Goal: Task Accomplishment & Management: Manage account settings

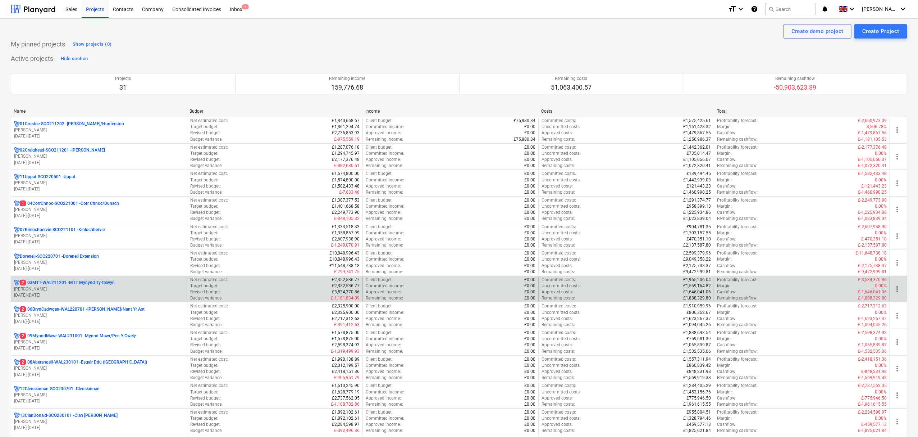
click at [63, 283] on p "2 03MTT-WAL211201 - MTT Mynydd Ty-talwyn" at bounding box center [67, 283] width 95 height 6
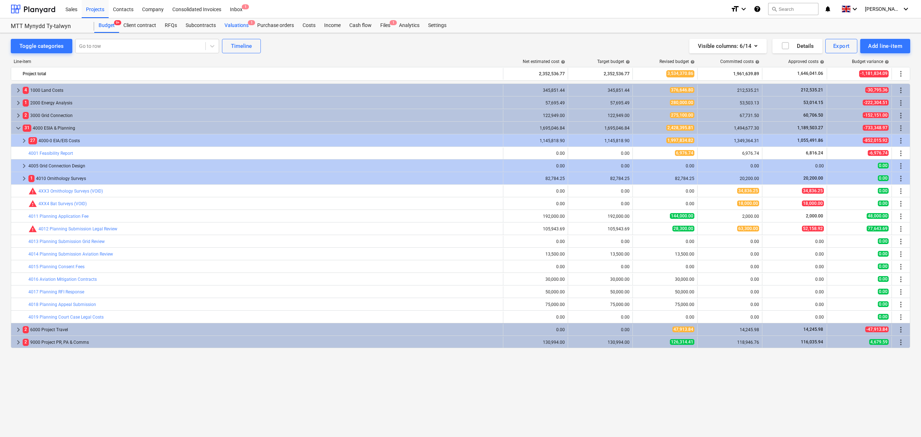
click at [241, 23] on div "Valuations 1" at bounding box center [236, 25] width 33 height 14
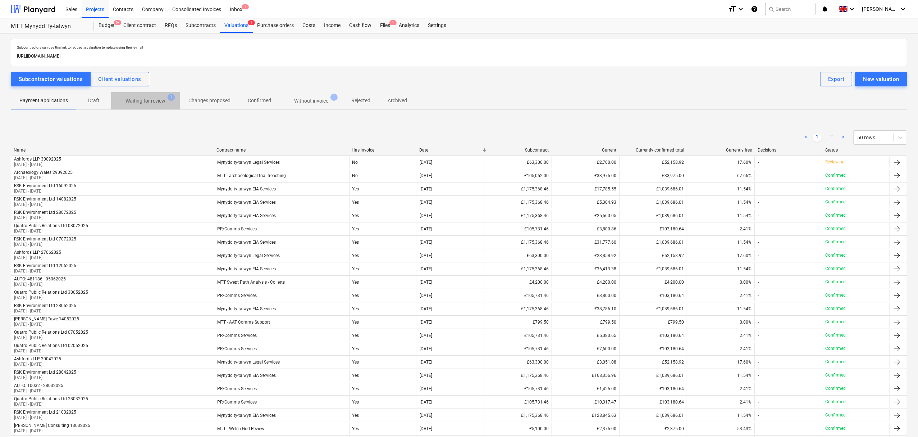
click at [144, 104] on p "Waiting for review" at bounding box center [146, 101] width 40 height 8
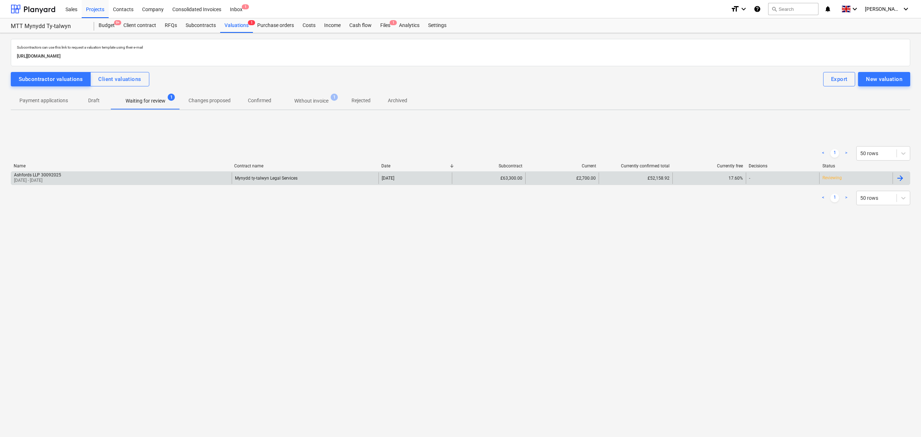
click at [167, 180] on div "Ashfords LLP 30092025 26 Jun 2025 - 18 Sep 2025" at bounding box center [121, 178] width 221 height 12
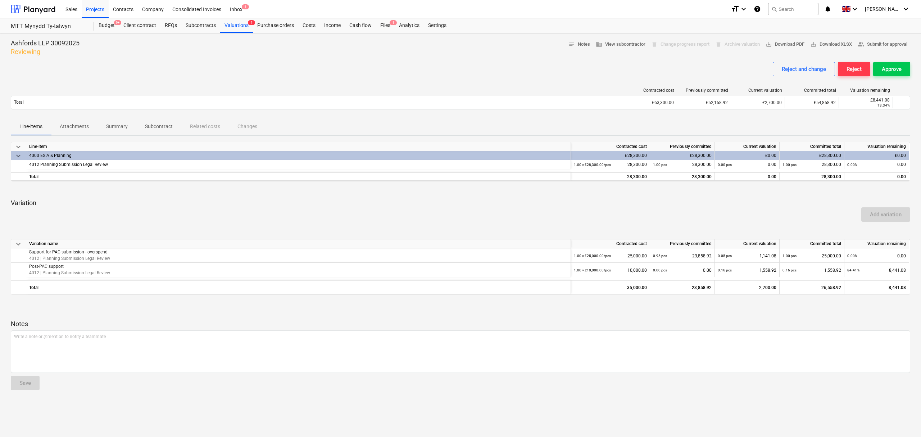
click at [904, 61] on div at bounding box center [460, 59] width 899 height 6
click at [895, 78] on div "Reject and change Reject Approve" at bounding box center [460, 72] width 899 height 20
click at [895, 70] on div "Approve" at bounding box center [892, 68] width 20 height 9
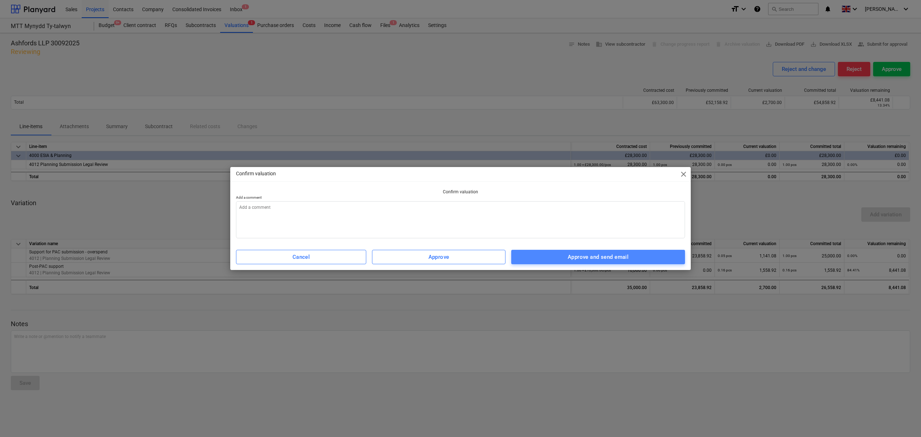
click at [609, 253] on div "Approve and send email" at bounding box center [598, 256] width 61 height 9
type textarea "x"
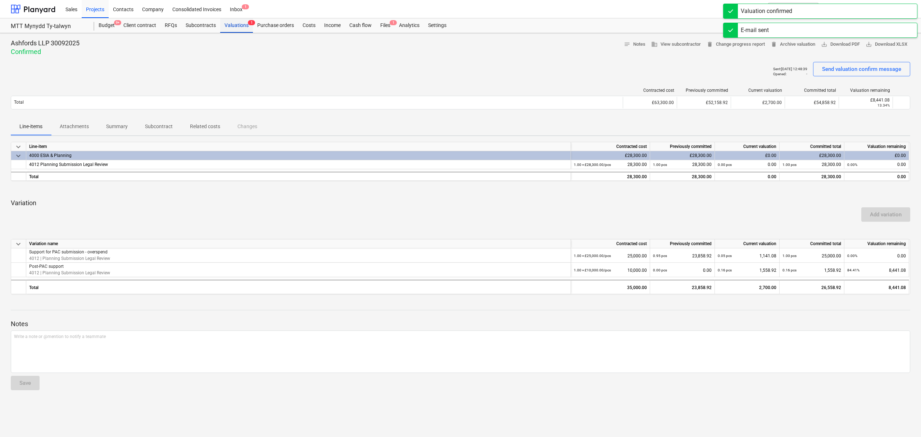
click at [233, 24] on div "Valuations 1" at bounding box center [236, 25] width 33 height 14
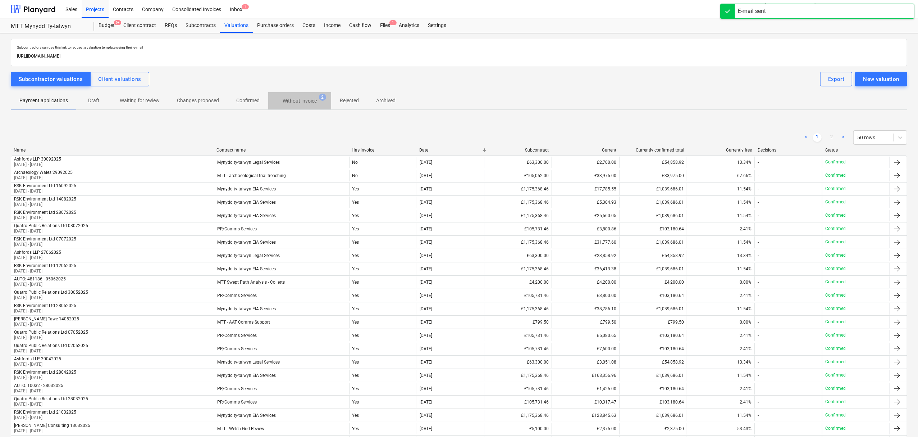
click at [314, 101] on p "Without invoice" at bounding box center [300, 101] width 34 height 8
